Goal: Task Accomplishment & Management: Complete application form

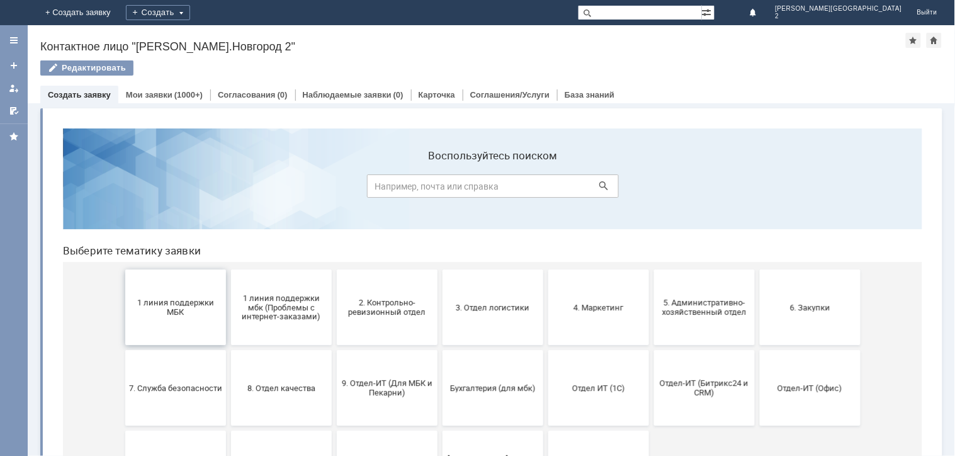
click at [155, 342] on button "1 линия поддержки МБК" at bounding box center [175, 307] width 101 height 76
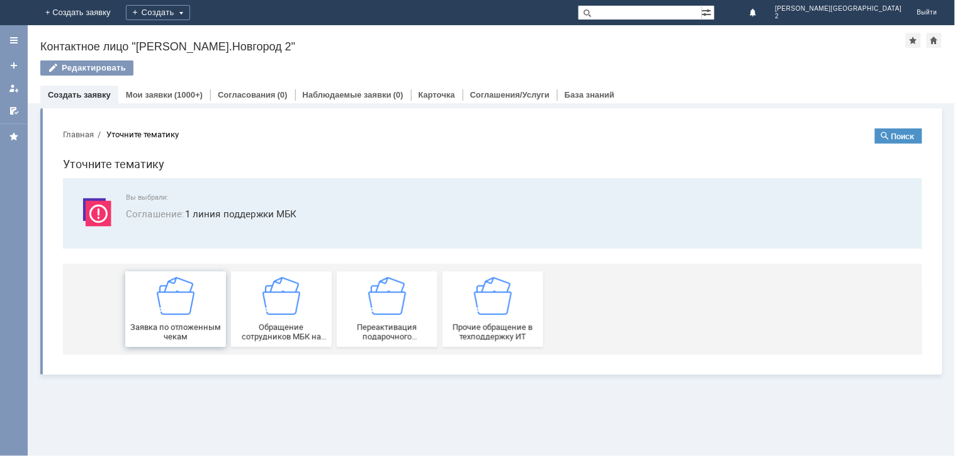
click at [161, 336] on span "Заявка по отложенным чекам" at bounding box center [174, 331] width 93 height 19
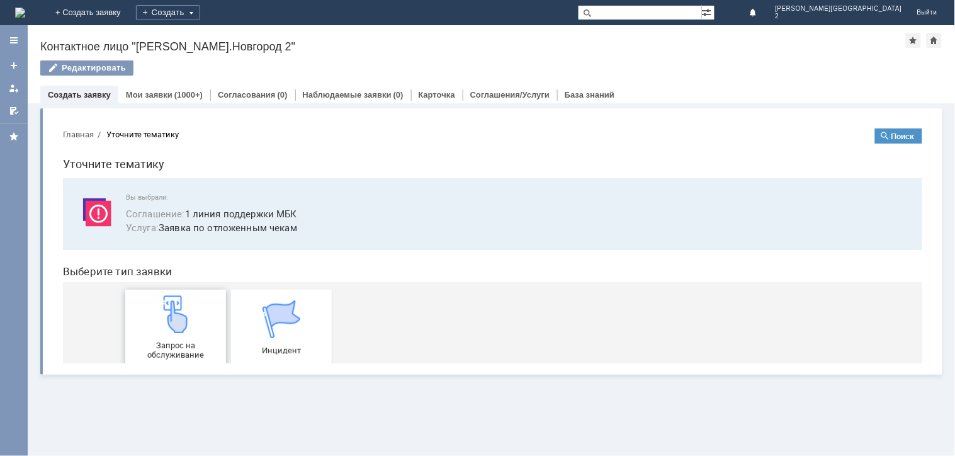
click at [161, 336] on div "Запрос на обслуживание" at bounding box center [174, 327] width 93 height 64
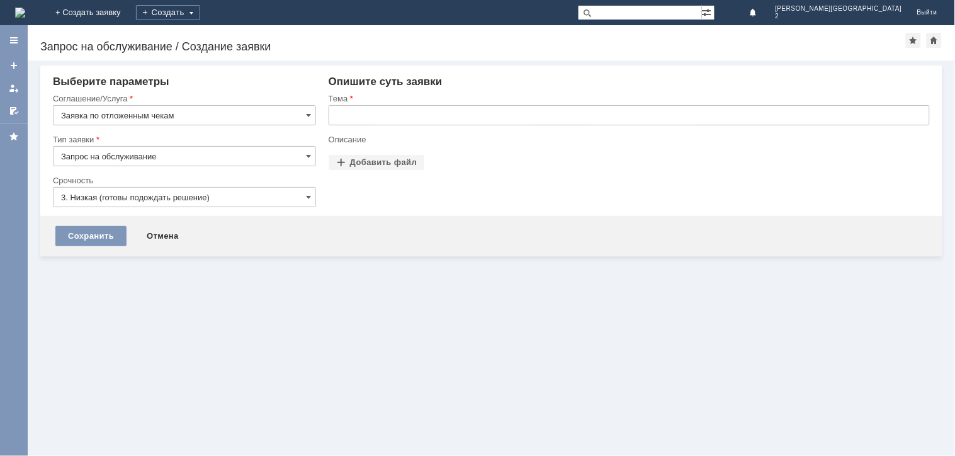
drag, startPoint x: 392, startPoint y: 97, endPoint x: 407, endPoint y: 135, distance: 41.0
click at [395, 106] on div "Тема" at bounding box center [629, 113] width 601 height 41
click at [410, 133] on tbody "Тема Описание" at bounding box center [629, 124] width 601 height 62
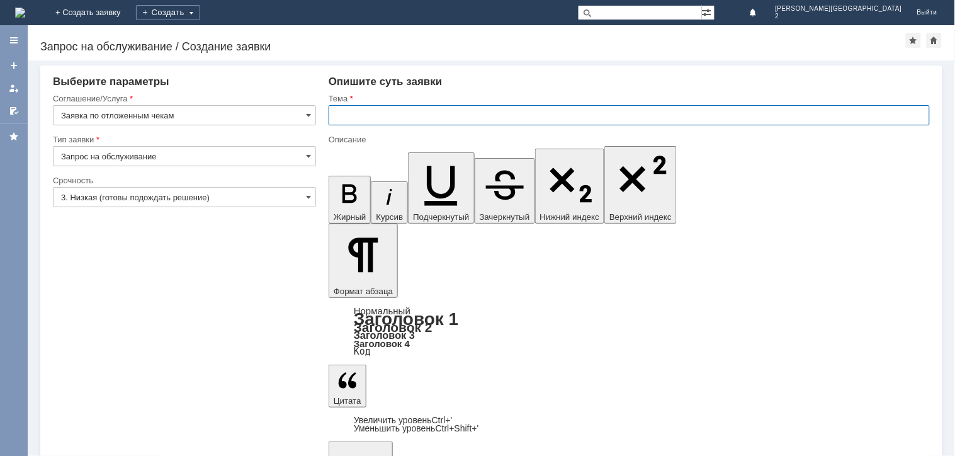
drag, startPoint x: 442, startPoint y: 115, endPoint x: 431, endPoint y: 166, distance: 52.2
click at [439, 117] on input "text" at bounding box center [629, 115] width 601 height 20
paste input "отложенные чеки 02.09.2025"
type input "отложенные чеки 02.09.2025"
drag, startPoint x: 427, startPoint y: 3747, endPoint x: 443, endPoint y: 3738, distance: 18.0
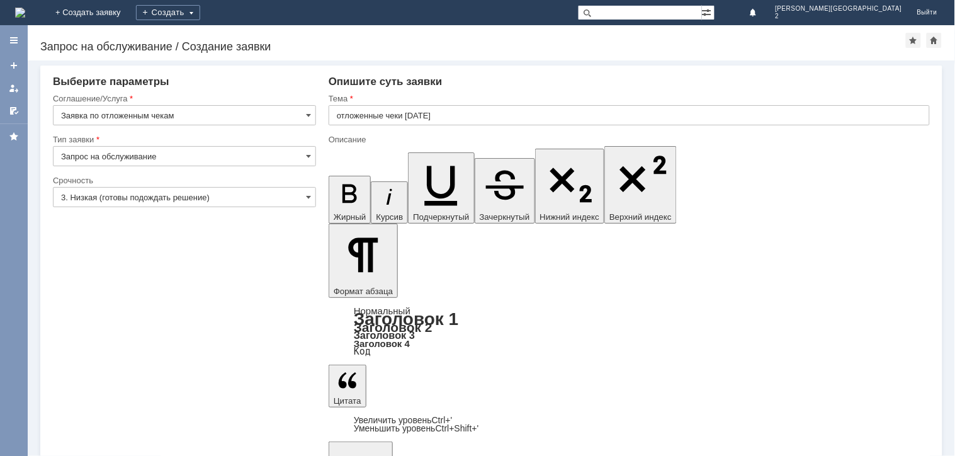
scroll to position [245, 3]
click at [86, 198] on input "3. Низкая (готовы подождать решение)" at bounding box center [184, 197] width 263 height 20
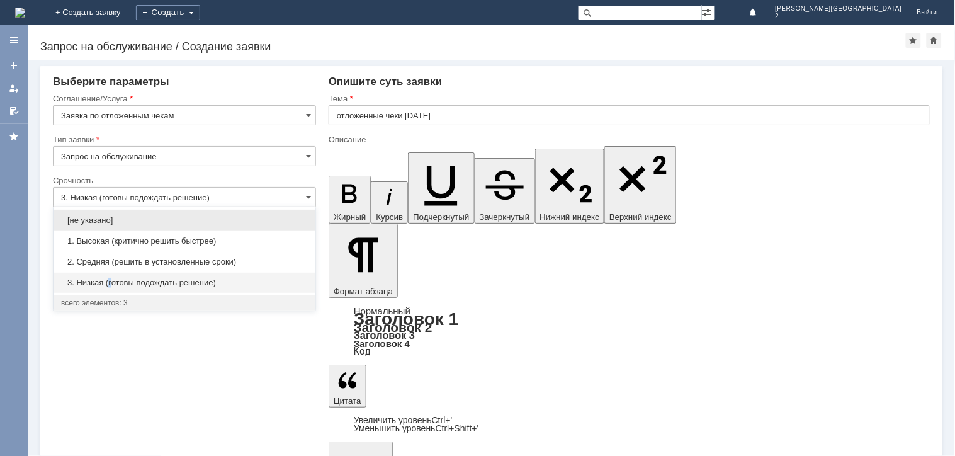
click at [111, 272] on div "3. Низкая (готовы подождать решение)" at bounding box center [185, 282] width 262 height 21
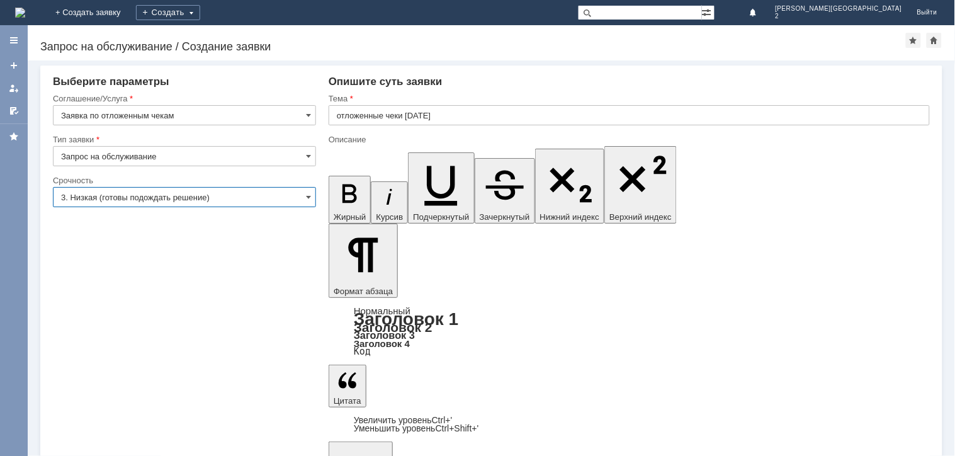
click at [152, 194] on input "3. Низкая (готовы подождать решение)" at bounding box center [184, 197] width 263 height 20
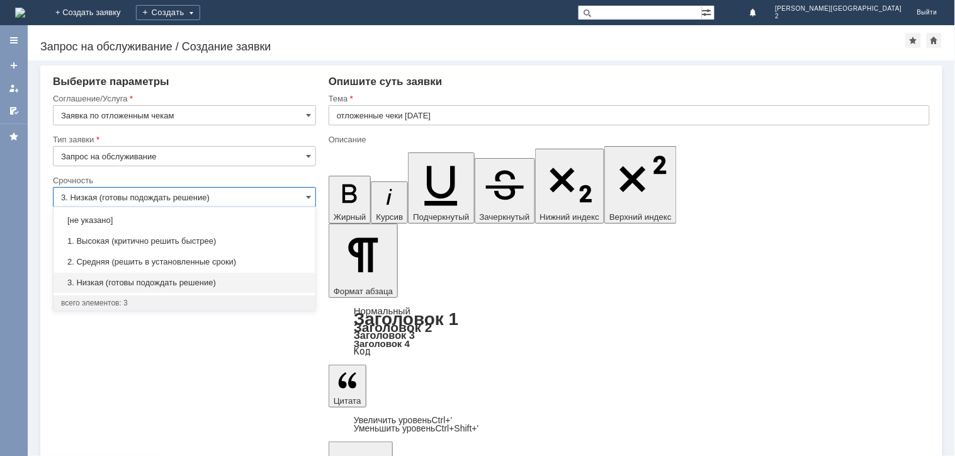
drag, startPoint x: 153, startPoint y: 267, endPoint x: 250, endPoint y: 285, distance: 98.6
click at [157, 267] on div "2. Средняя (решить в установленные сроки)" at bounding box center [185, 262] width 262 height 20
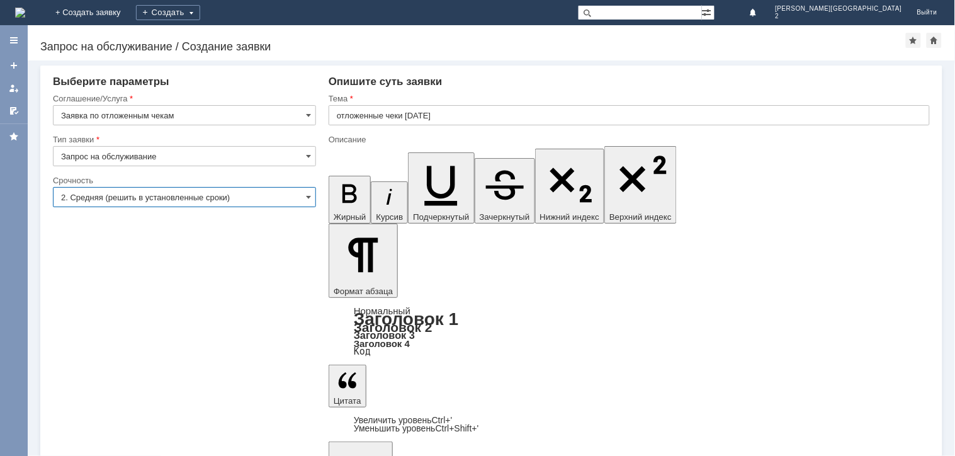
type input "2. Средняя (решить в установленные сроки)"
drag, startPoint x: 344, startPoint y: 268, endPoint x: 343, endPoint y: 282, distance: 14.5
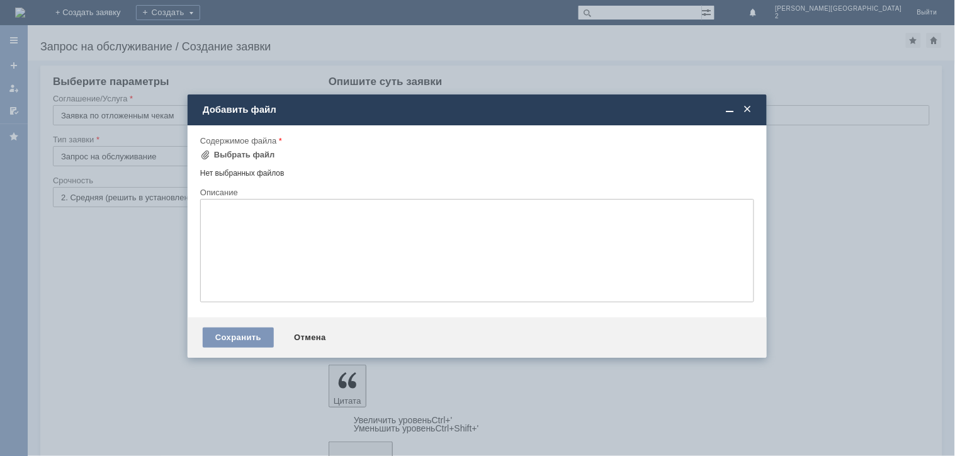
click at [250, 165] on div "Нет выбранных файлов" at bounding box center [477, 171] width 554 height 14
click at [256, 157] on div "Выбрать файл" at bounding box center [244, 155] width 61 height 10
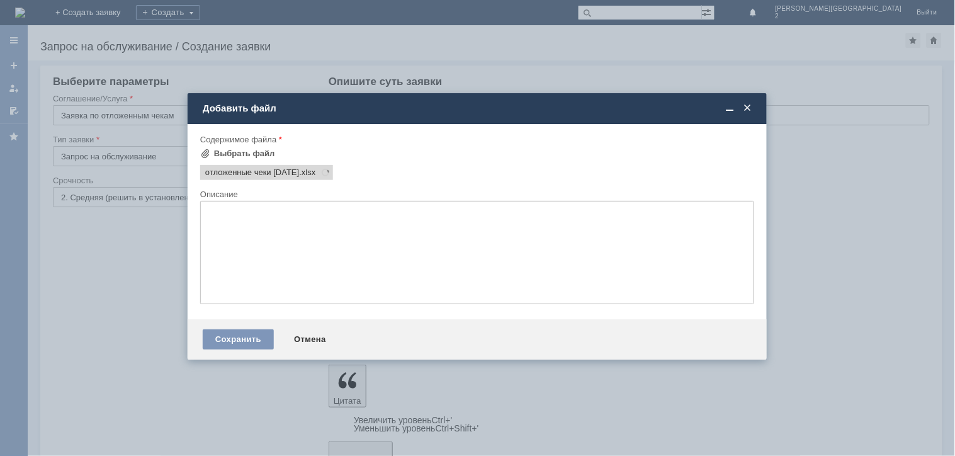
scroll to position [0, 0]
click at [238, 330] on div "Сохранить Отмена" at bounding box center [477, 339] width 579 height 40
click at [235, 343] on div "Сохранить" at bounding box center [238, 339] width 71 height 20
